Goal: Use online tool/utility: Utilize a website feature to perform a specific function

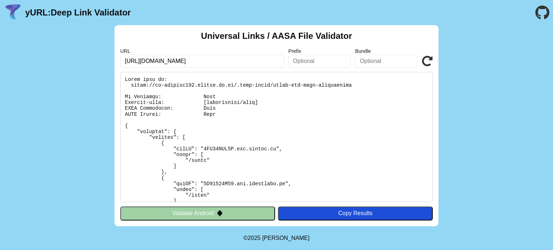
click at [79, 6] on div "yURL: Deep Link Validator" at bounding box center [67, 12] width 127 height 19
click at [43, 12] on link "yURL: Deep Link Validator" at bounding box center [78, 13] width 106 height 10
